Goal: Find specific page/section: Find specific page/section

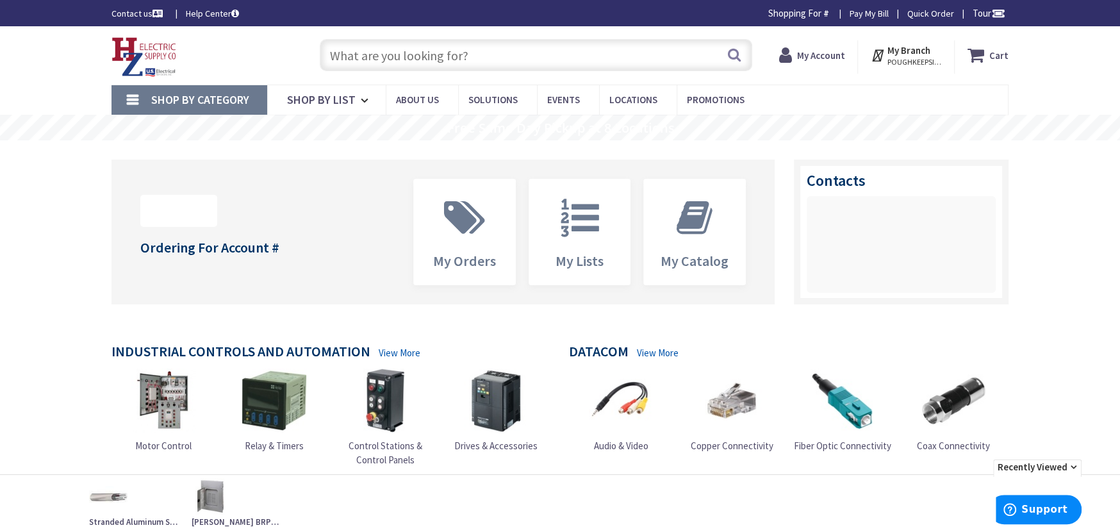
click at [815, 55] on strong "My Account" at bounding box center [821, 55] width 48 height 12
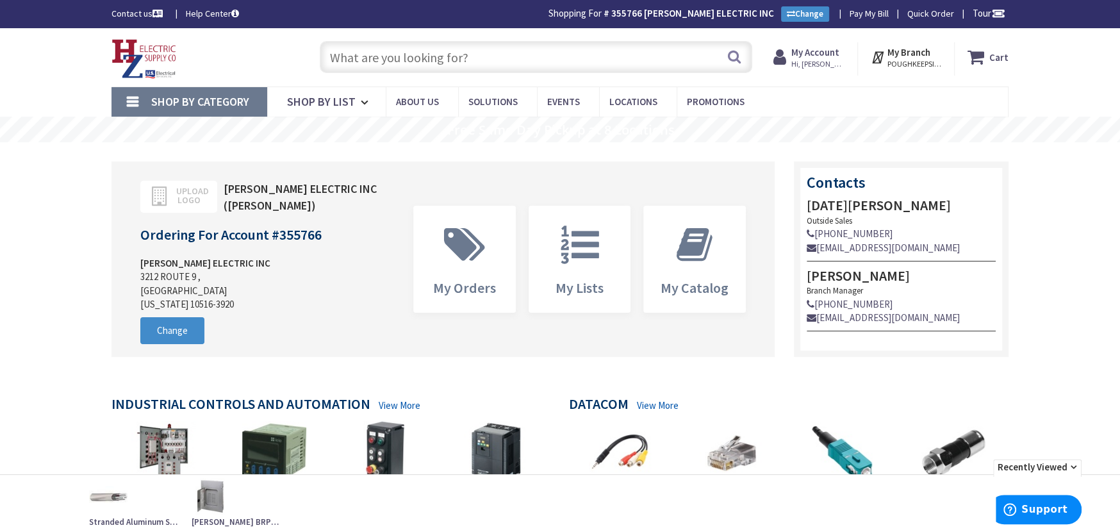
click at [342, 60] on input "text" at bounding box center [536, 57] width 433 height 32
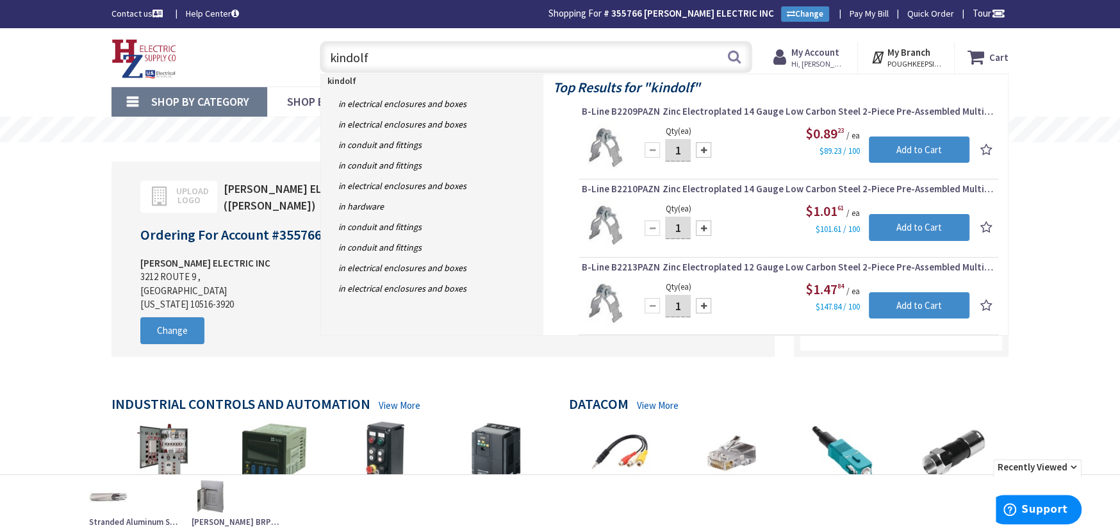
type input "kindolf"
click at [227, 103] on span "Shop By Category" at bounding box center [200, 101] width 98 height 15
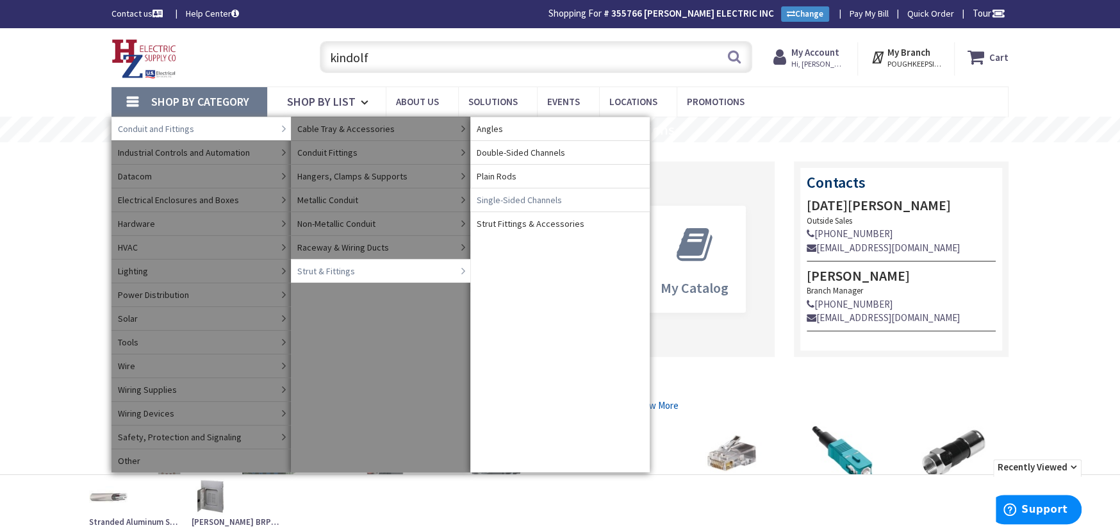
click at [496, 201] on span "Single-Sided Channels" at bounding box center [519, 200] width 85 height 13
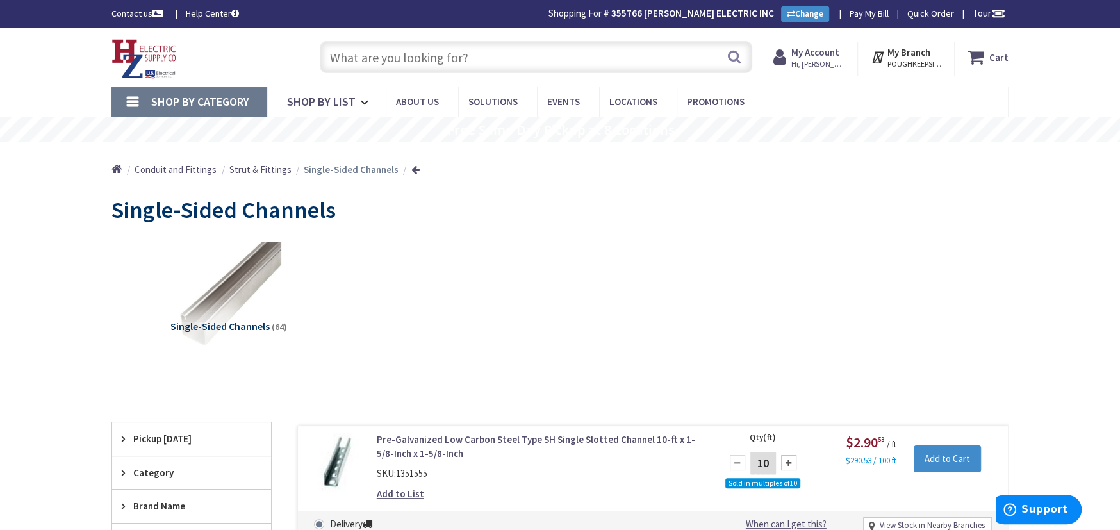
click at [235, 97] on span "Shop By Category" at bounding box center [200, 101] width 98 height 15
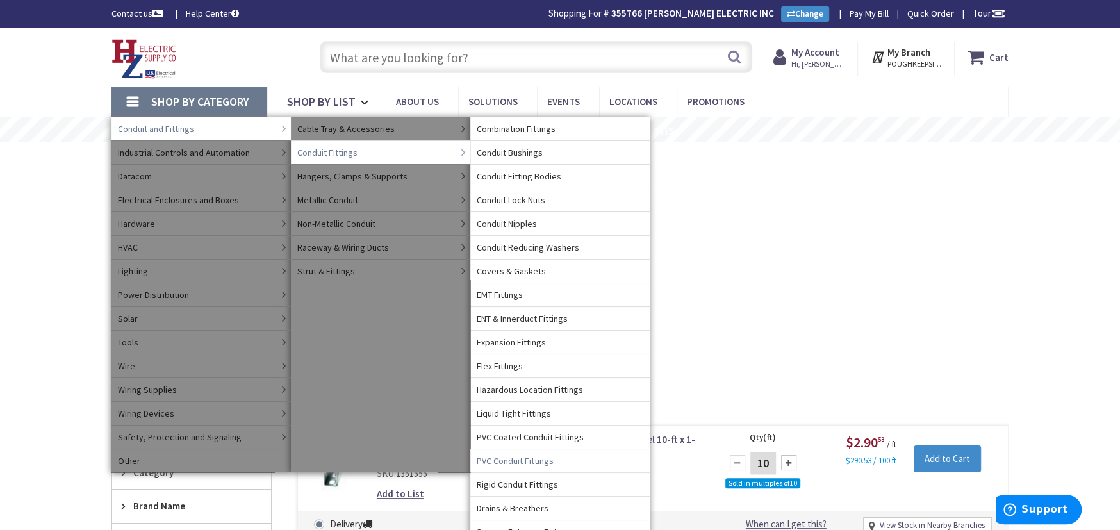
click at [500, 459] on span "PVC Conduit Fittings" at bounding box center [515, 460] width 77 height 13
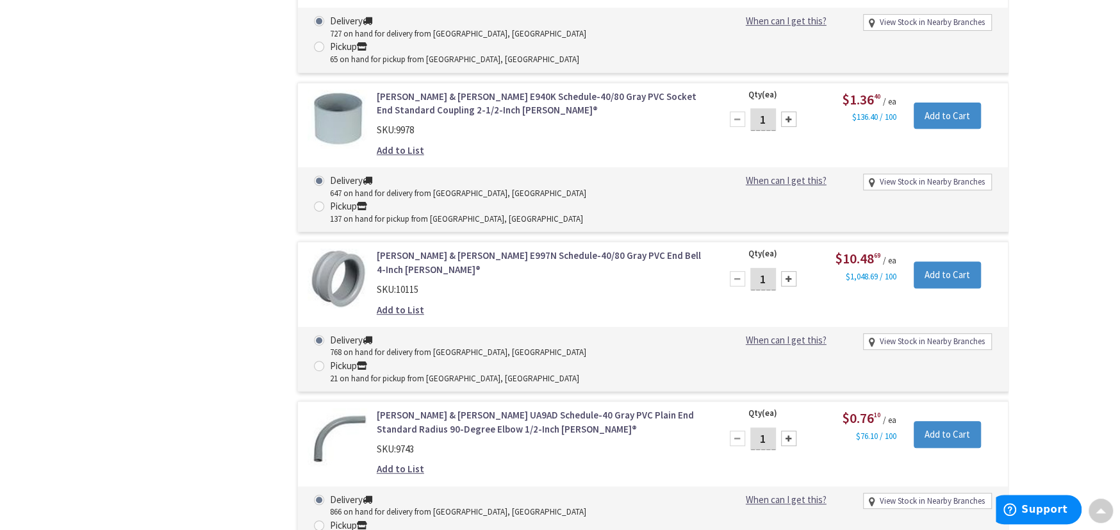
scroll to position [4171, 0]
